Goal: Navigation & Orientation: Find specific page/section

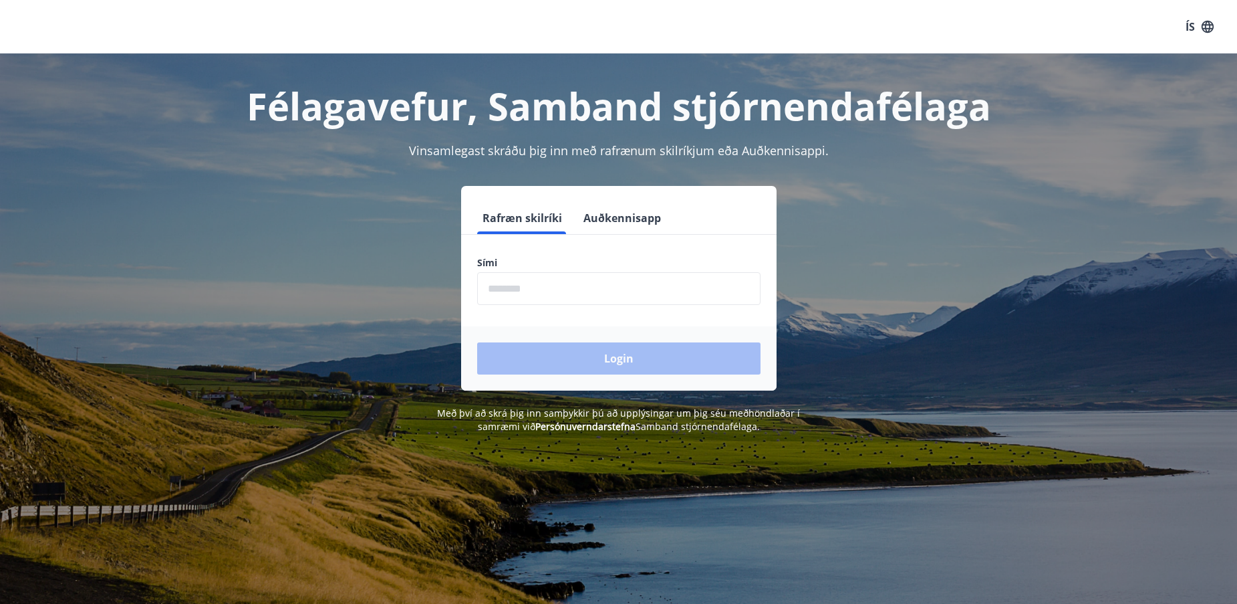
click at [679, 290] on input "phone" at bounding box center [618, 288] width 283 height 33
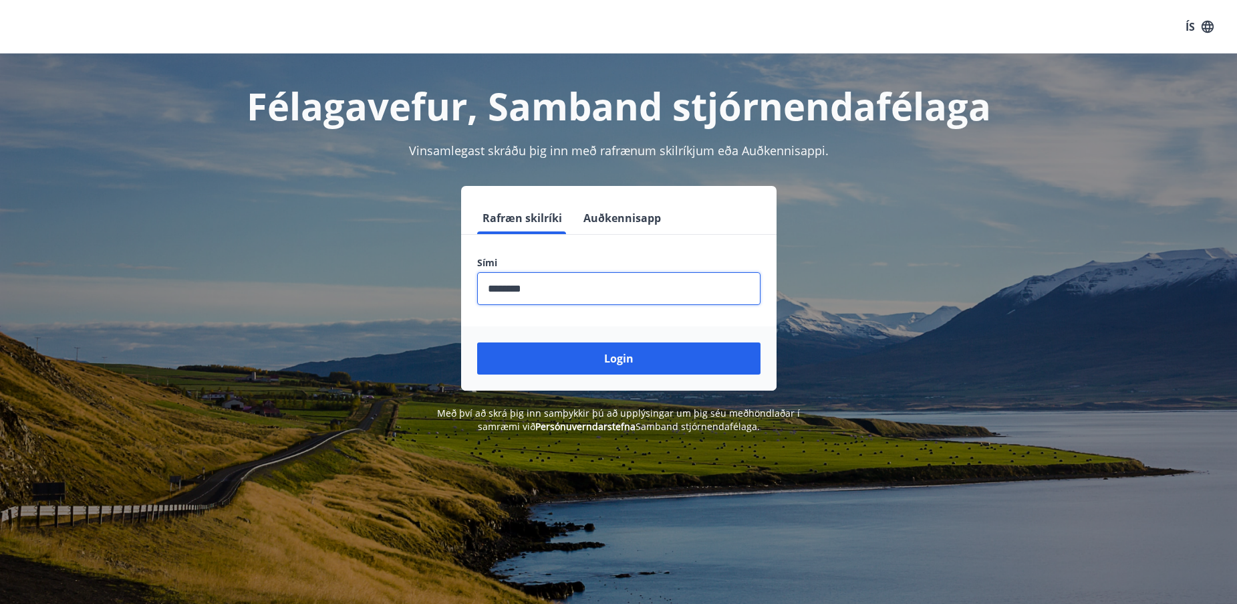
type input "********"
click at [477, 342] on button "Login" at bounding box center [618, 358] width 283 height 32
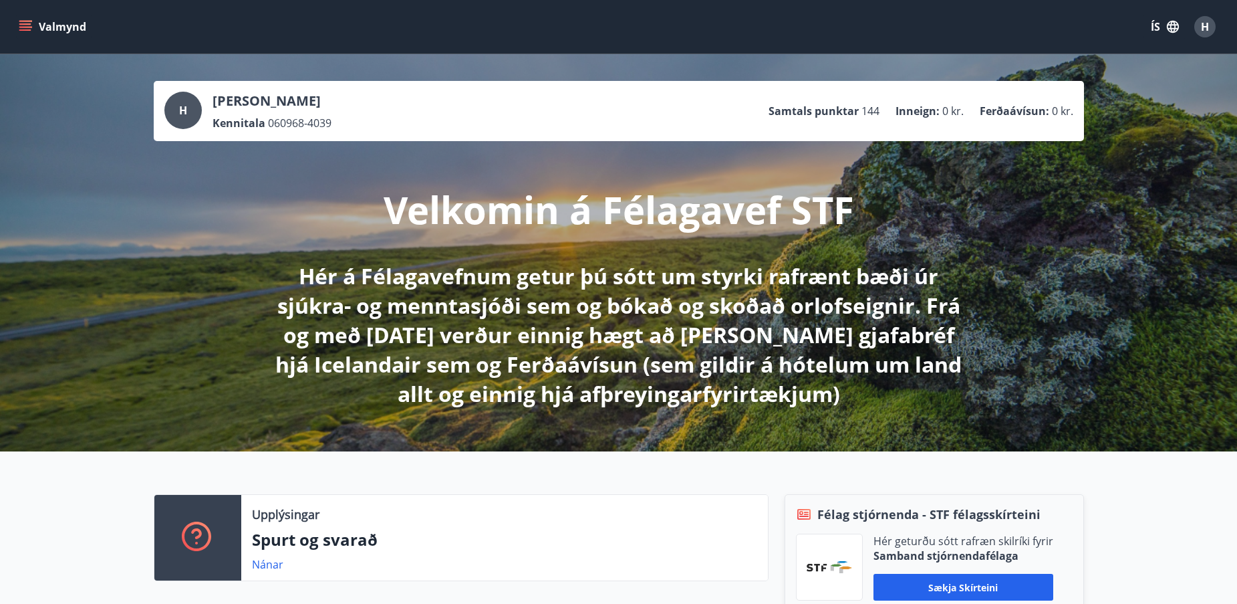
click at [33, 23] on button "Valmynd" at bounding box center [54, 27] width 76 height 24
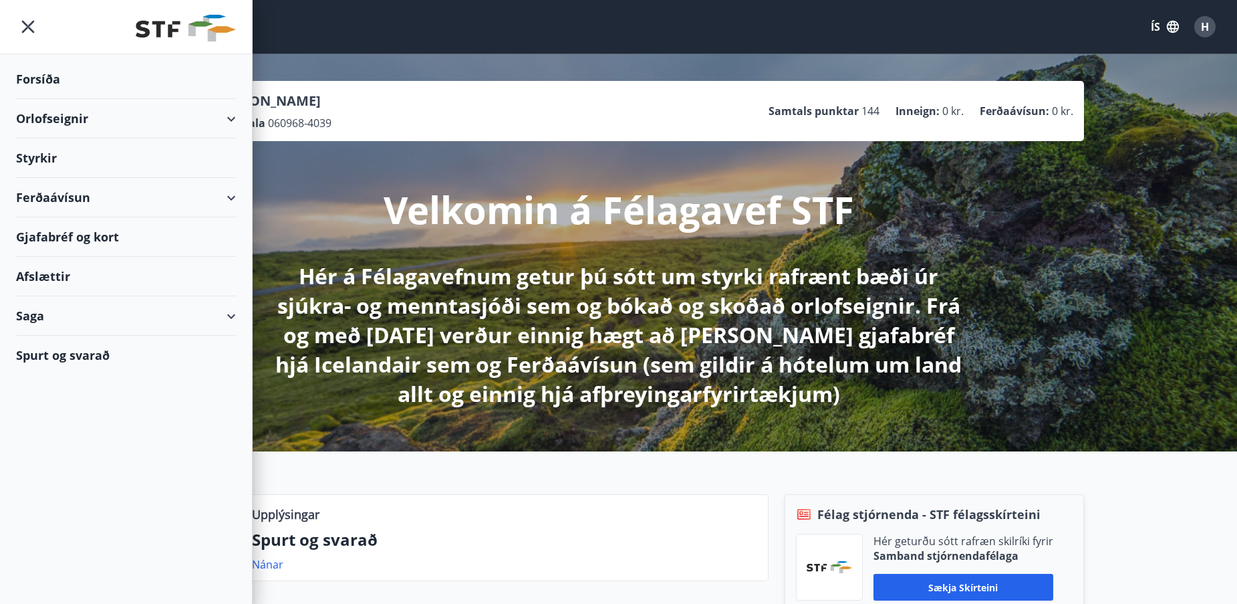
click at [53, 99] on div "Styrkir" at bounding box center [126, 78] width 220 height 39
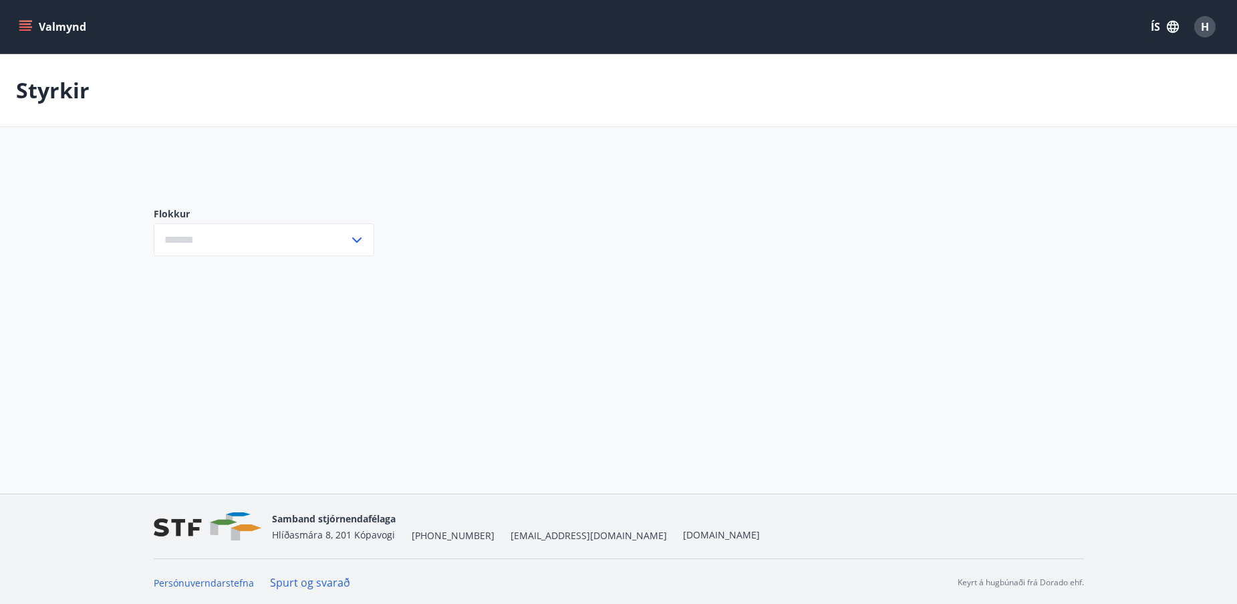
type input "***"
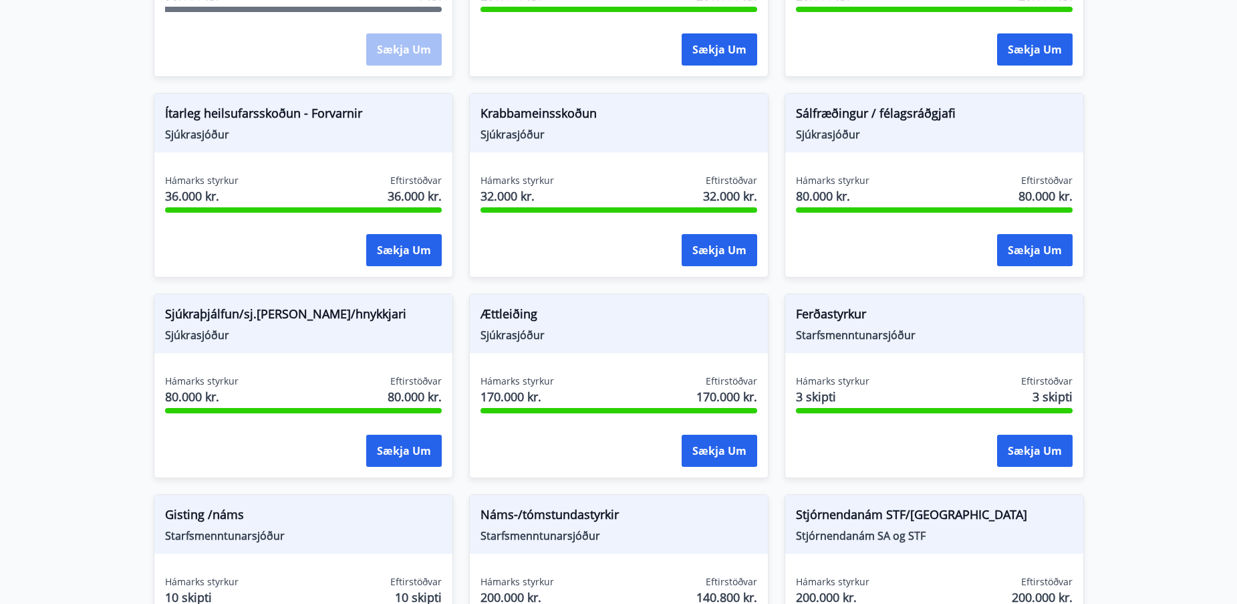
scroll to position [869, 0]
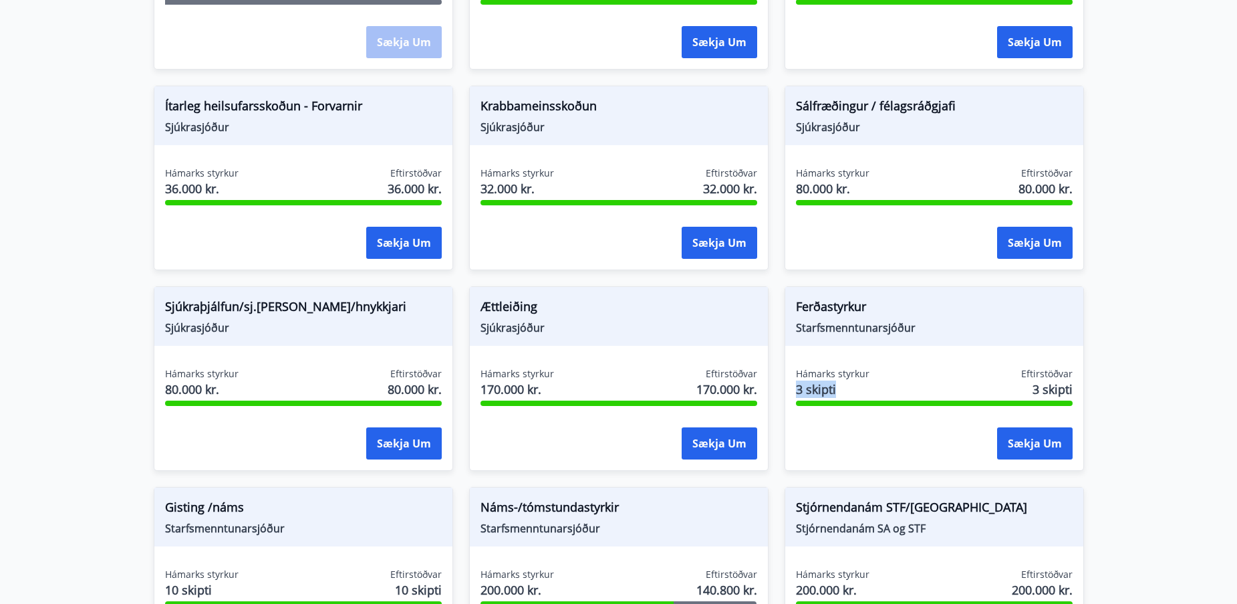
drag, startPoint x: 793, startPoint y: 390, endPoint x: 835, endPoint y: 391, distance: 42.1
click at [835, 391] on div "Hámarks styrkur 3 skipti Eftirstöðvar 3 skipti Sækja um" at bounding box center [934, 416] width 298 height 98
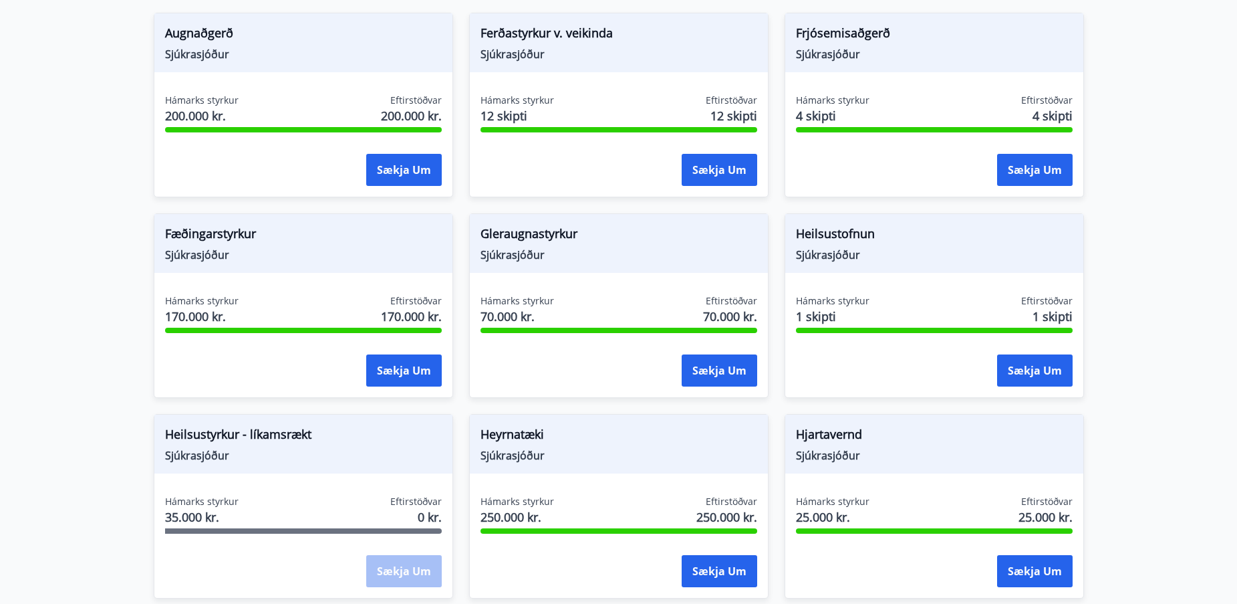
scroll to position [263, 0]
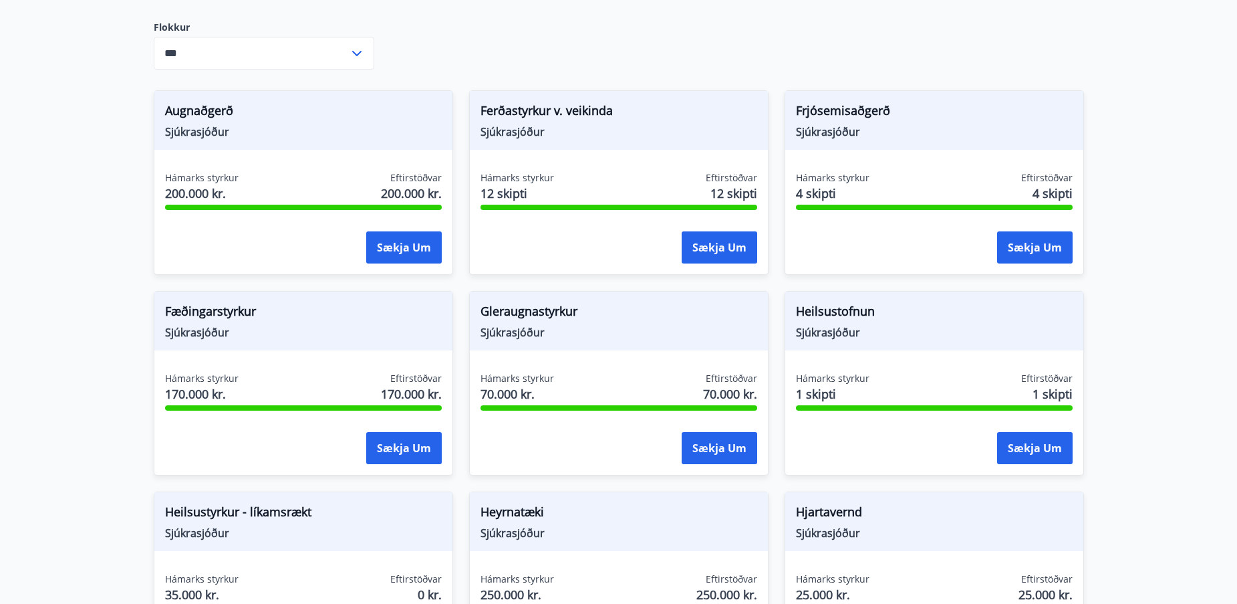
click at [1165, 230] on main "Styrkir Hér fyrir neðan getur þú sótt um þá styrki sem þér standa til boða úr m…" at bounding box center [618, 542] width 1237 height 1502
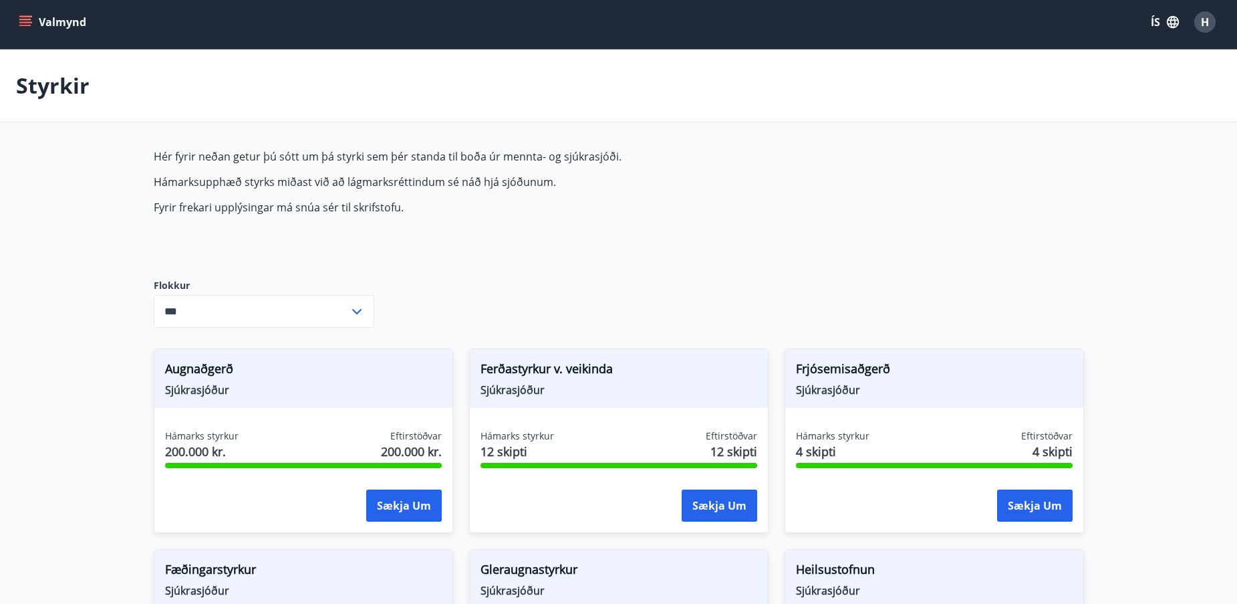
scroll to position [0, 0]
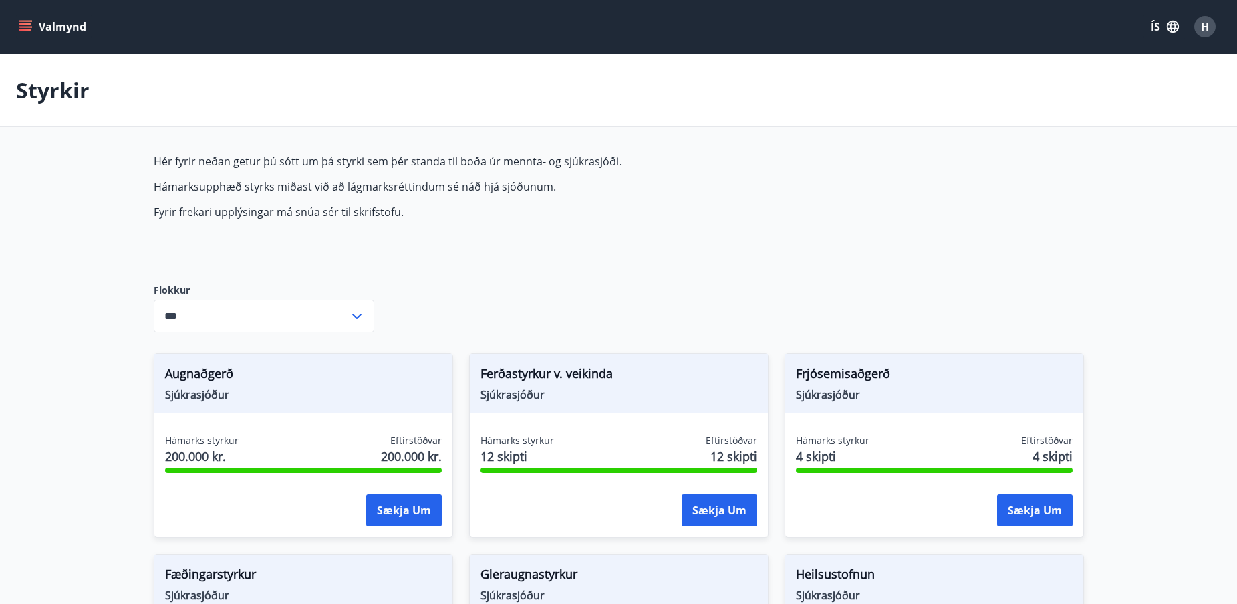
click at [43, 31] on button "Valmynd" at bounding box center [54, 27] width 76 height 24
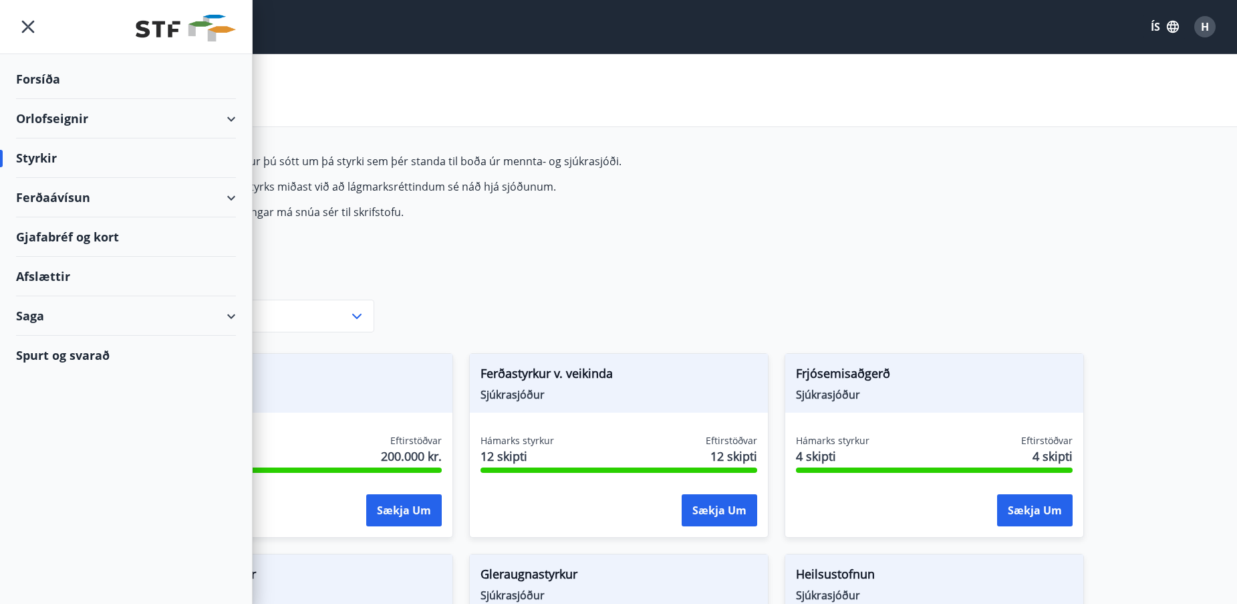
click at [61, 118] on div "Orlofseignir" at bounding box center [126, 118] width 220 height 39
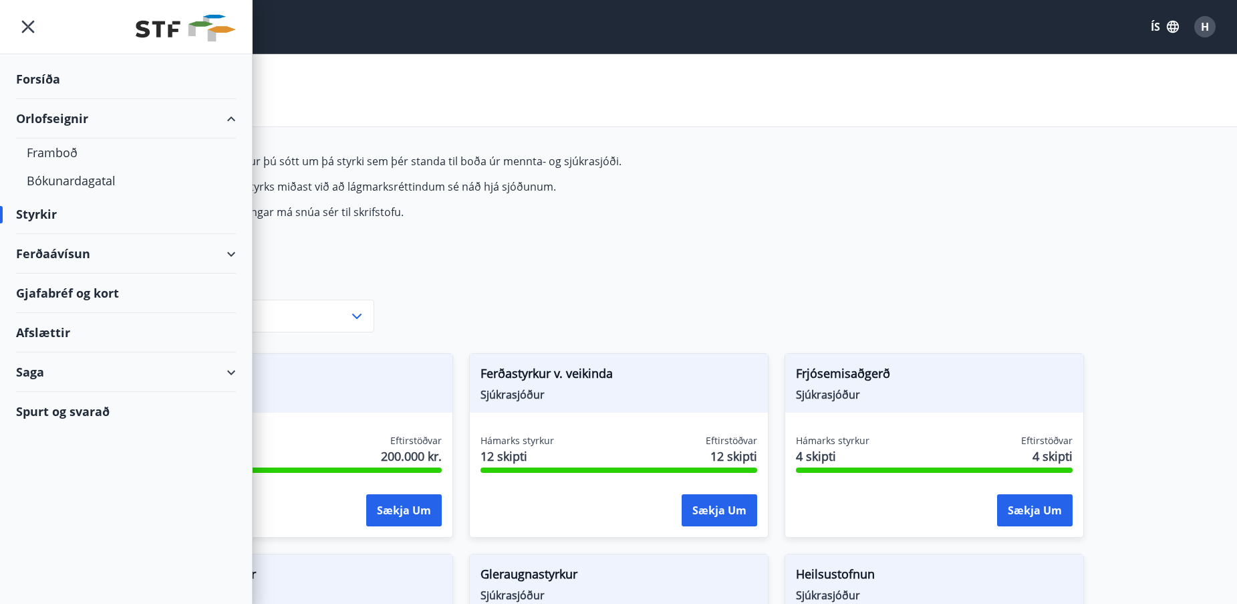
click at [93, 249] on div "Ferðaávísun" at bounding box center [126, 253] width 220 height 39
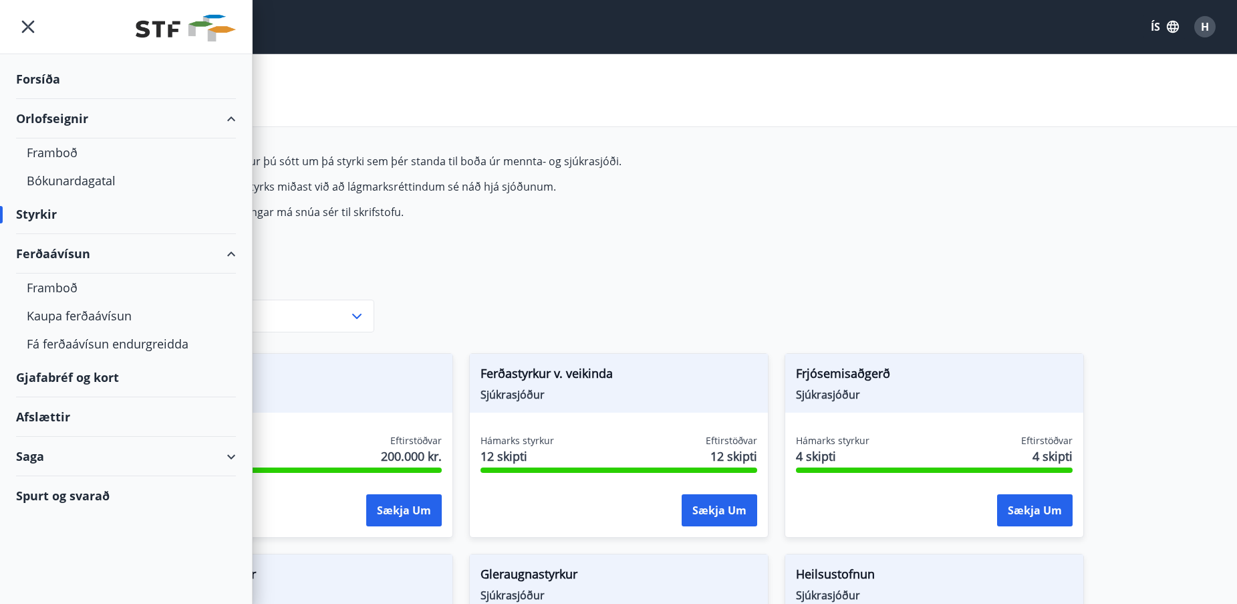
click at [176, 457] on div "Saga" at bounding box center [126, 456] width 220 height 39
click at [148, 458] on div "Saga" at bounding box center [126, 456] width 220 height 39
click at [120, 416] on div "Afslættir" at bounding box center [126, 416] width 220 height 39
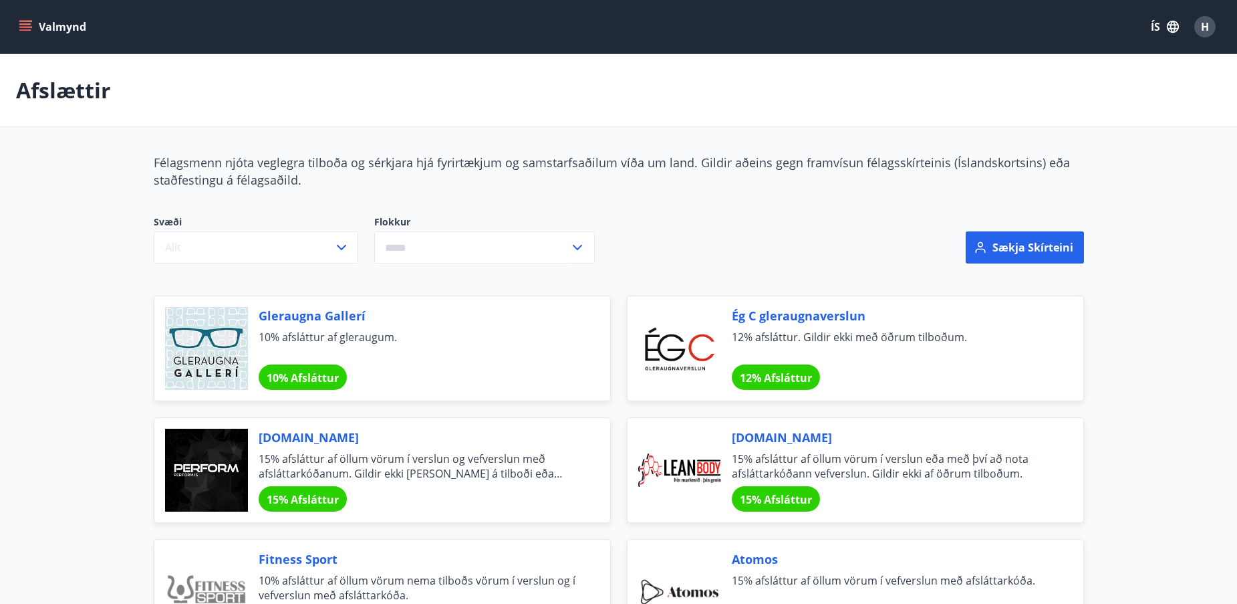
click at [32, 25] on button "Valmynd" at bounding box center [54, 27] width 76 height 24
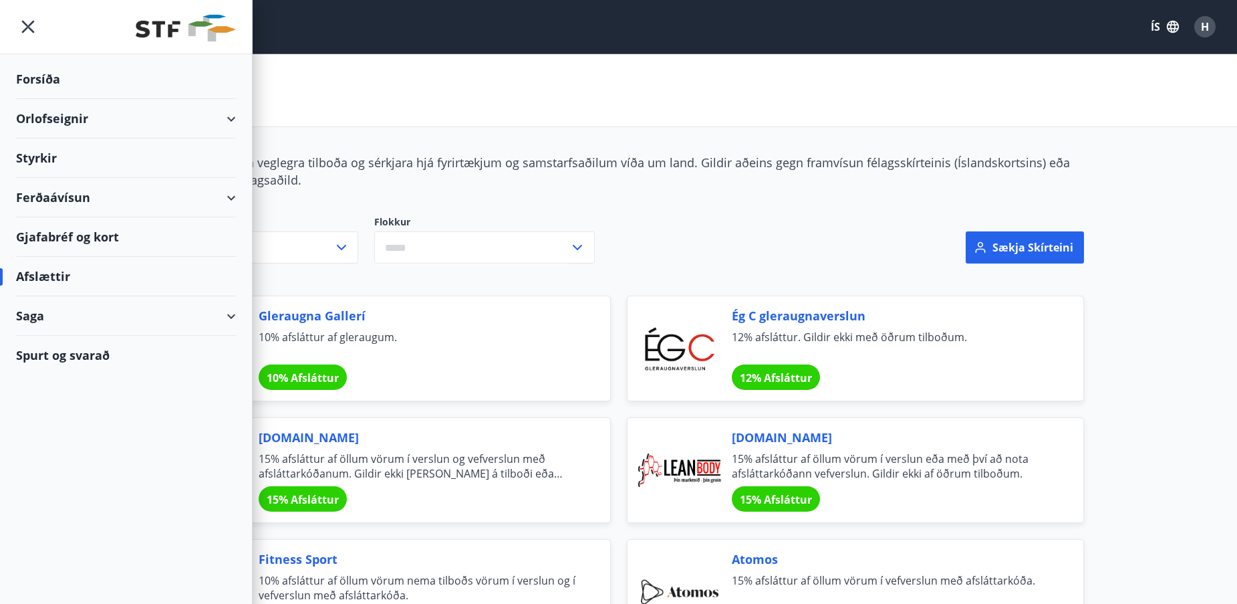
click at [28, 116] on div "Orlofseignir" at bounding box center [126, 118] width 220 height 39
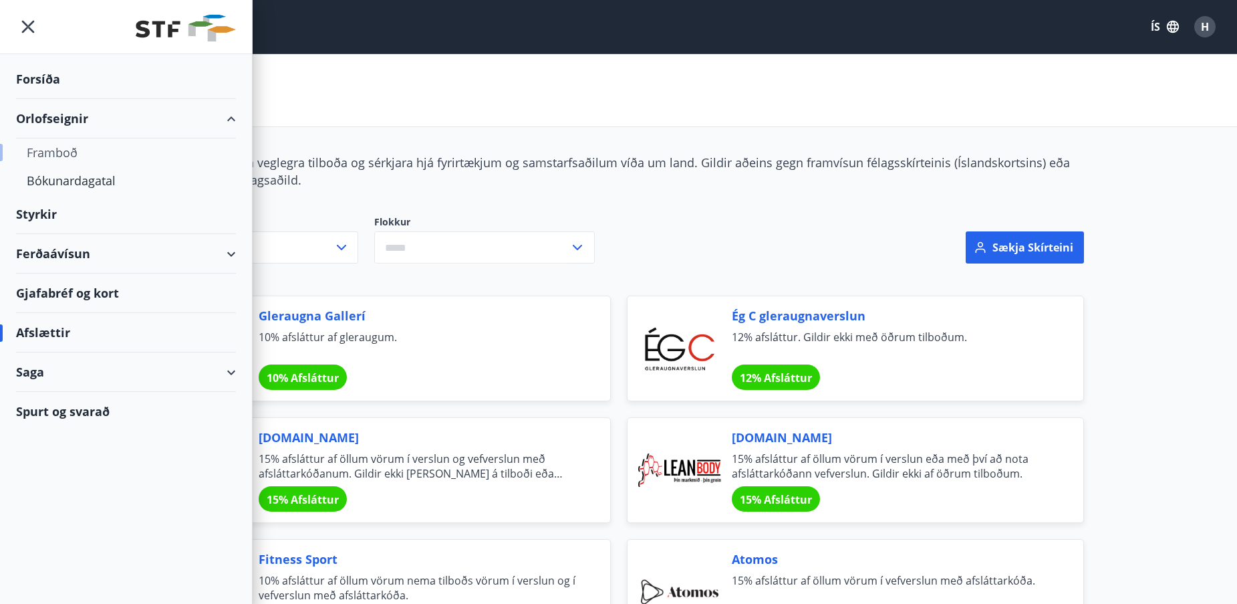
click at [49, 150] on div "Framboð" at bounding box center [126, 152] width 199 height 28
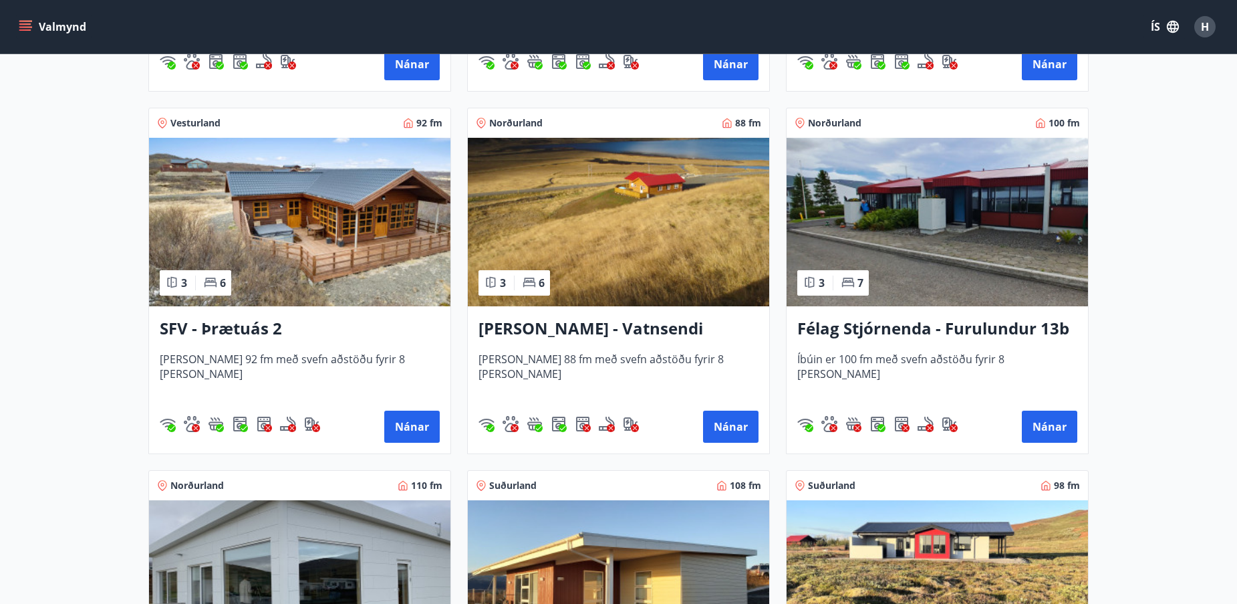
scroll to position [2350, 0]
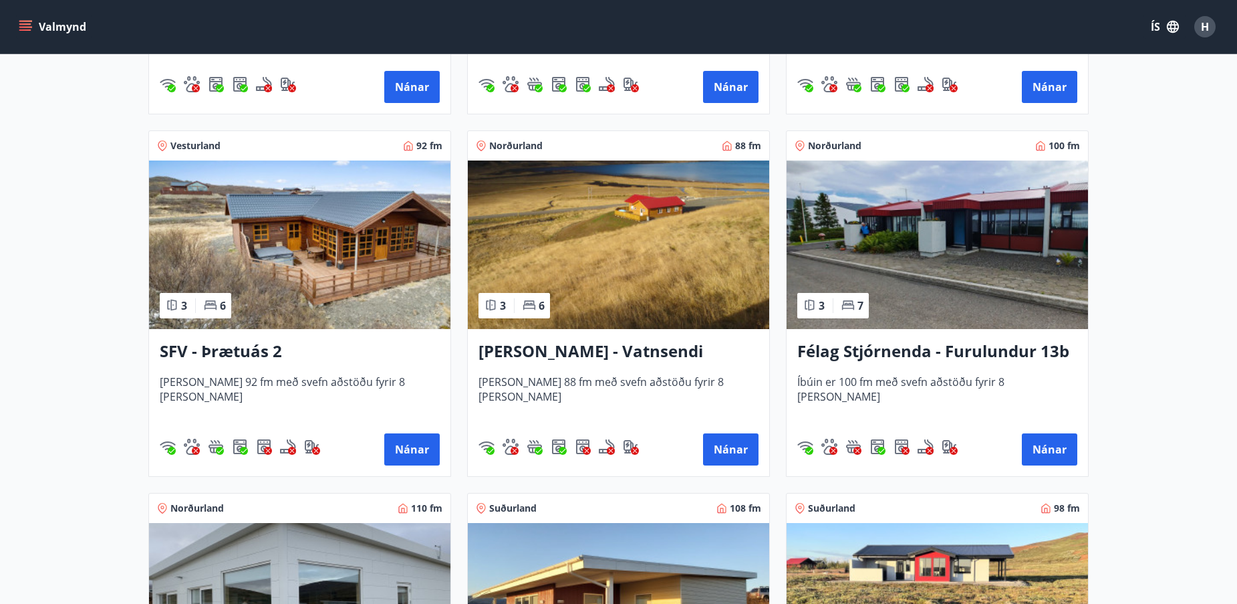
click at [72, 32] on button "Valmynd" at bounding box center [54, 27] width 76 height 24
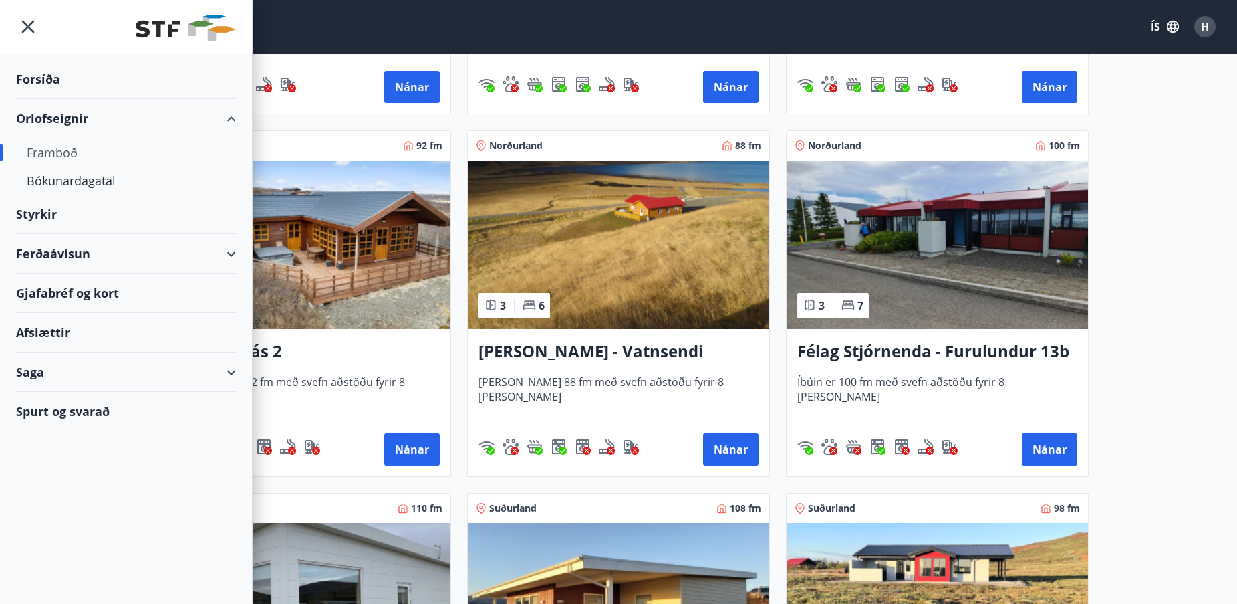
click at [83, 288] on div "Gjafabréf og kort" at bounding box center [126, 292] width 220 height 39
click at [30, 25] on icon "menu" at bounding box center [28, 27] width 13 height 13
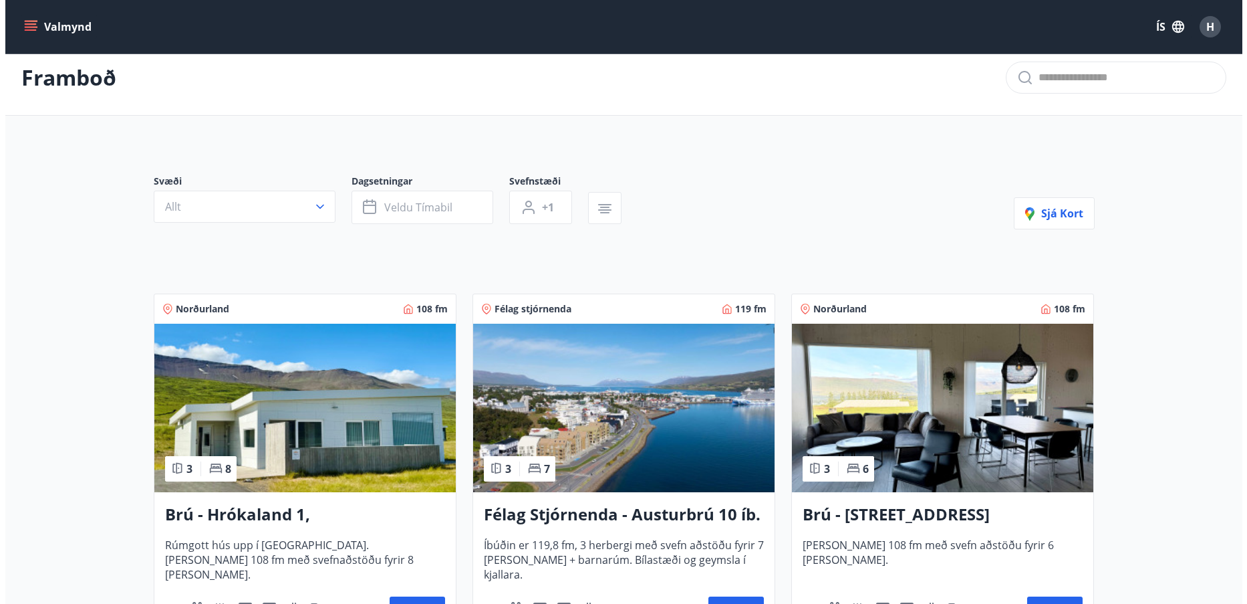
scroll to position [0, 0]
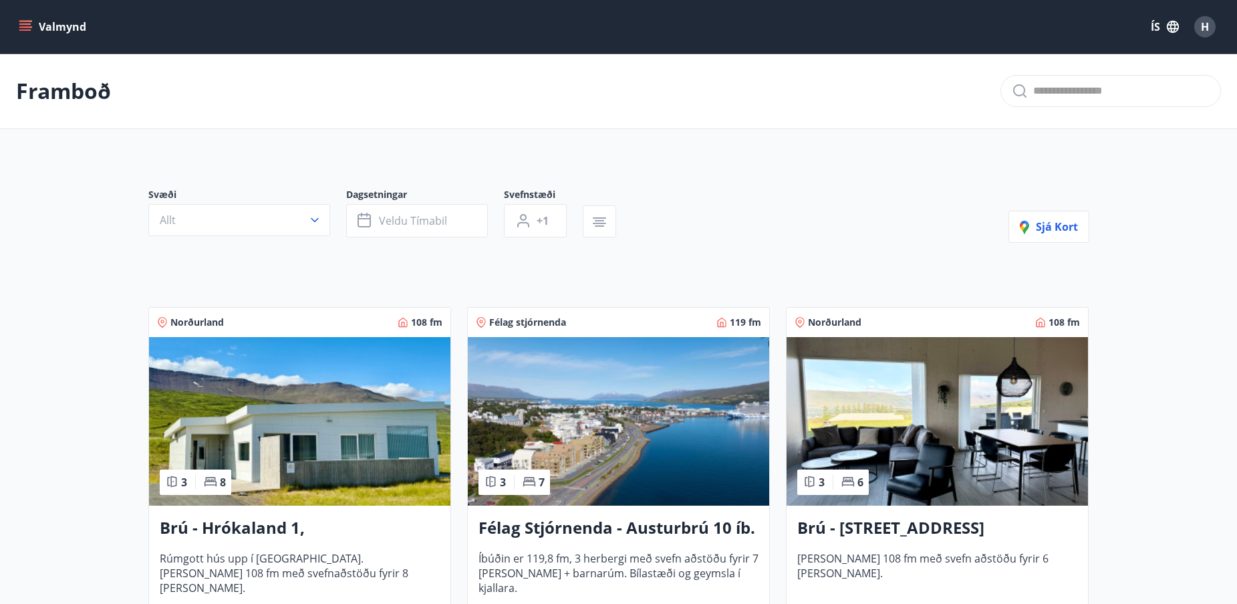
click at [33, 29] on button "Valmynd" at bounding box center [54, 27] width 76 height 24
click at [373, 68] on div "Framboð" at bounding box center [618, 91] width 1237 height 76
click at [1203, 24] on span "H" at bounding box center [1205, 26] width 8 height 15
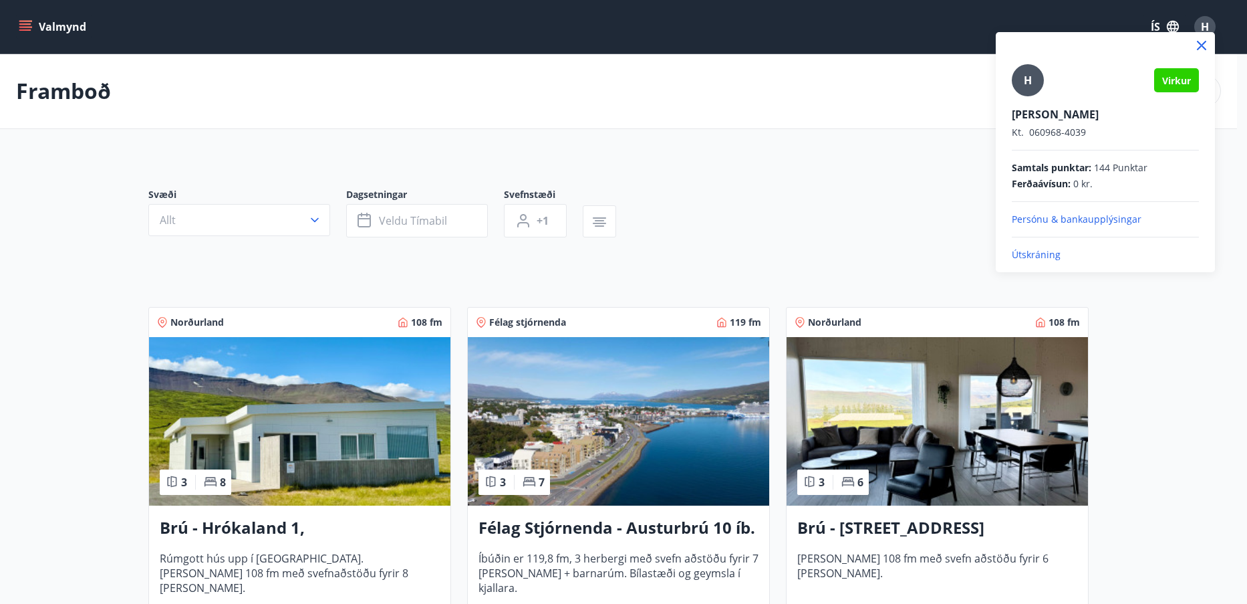
click at [1021, 248] on p "Útskráning" at bounding box center [1105, 254] width 187 height 13
